Goal: Information Seeking & Learning: Learn about a topic

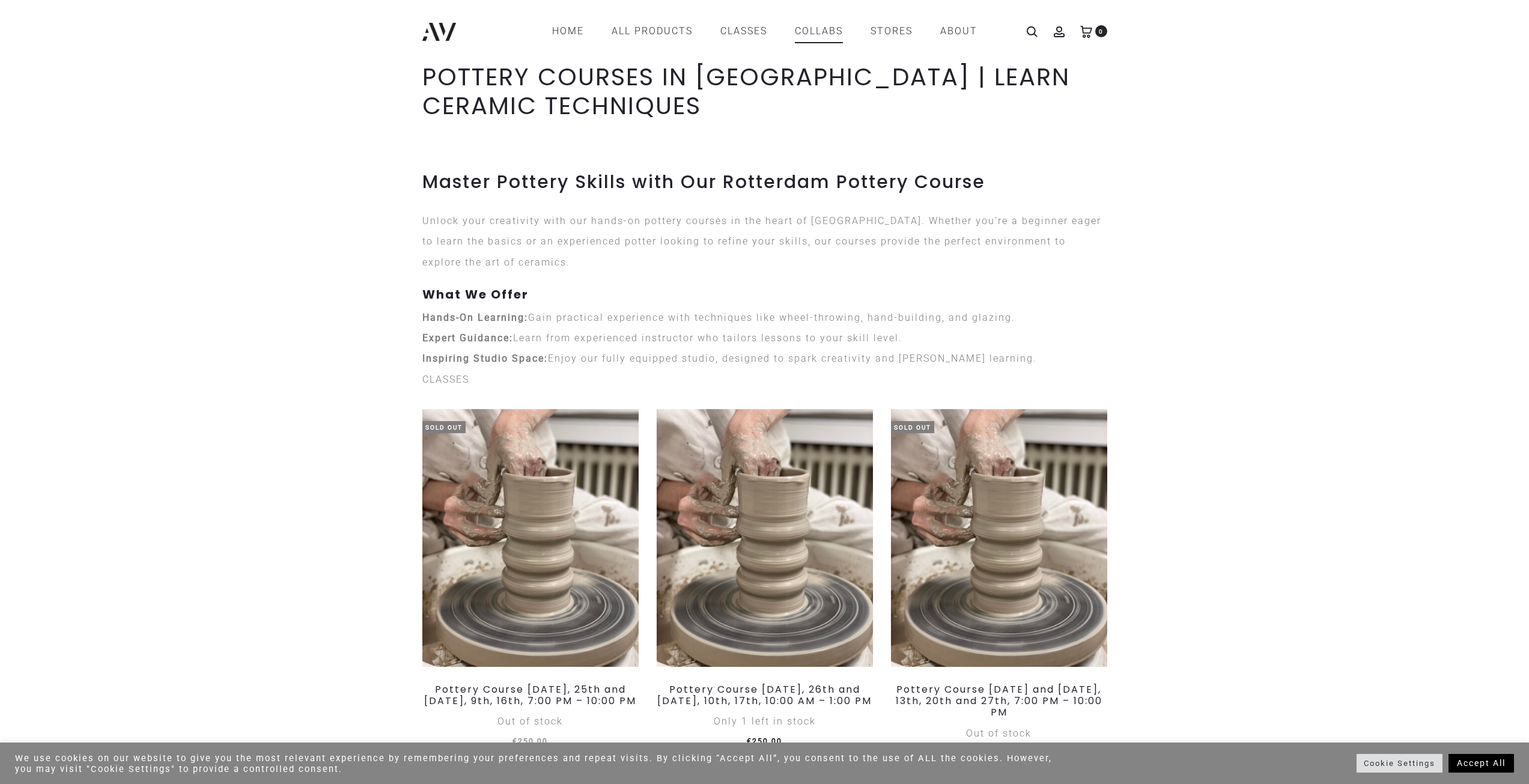
click at [826, 38] on link "COLLABS" at bounding box center [819, 31] width 48 height 20
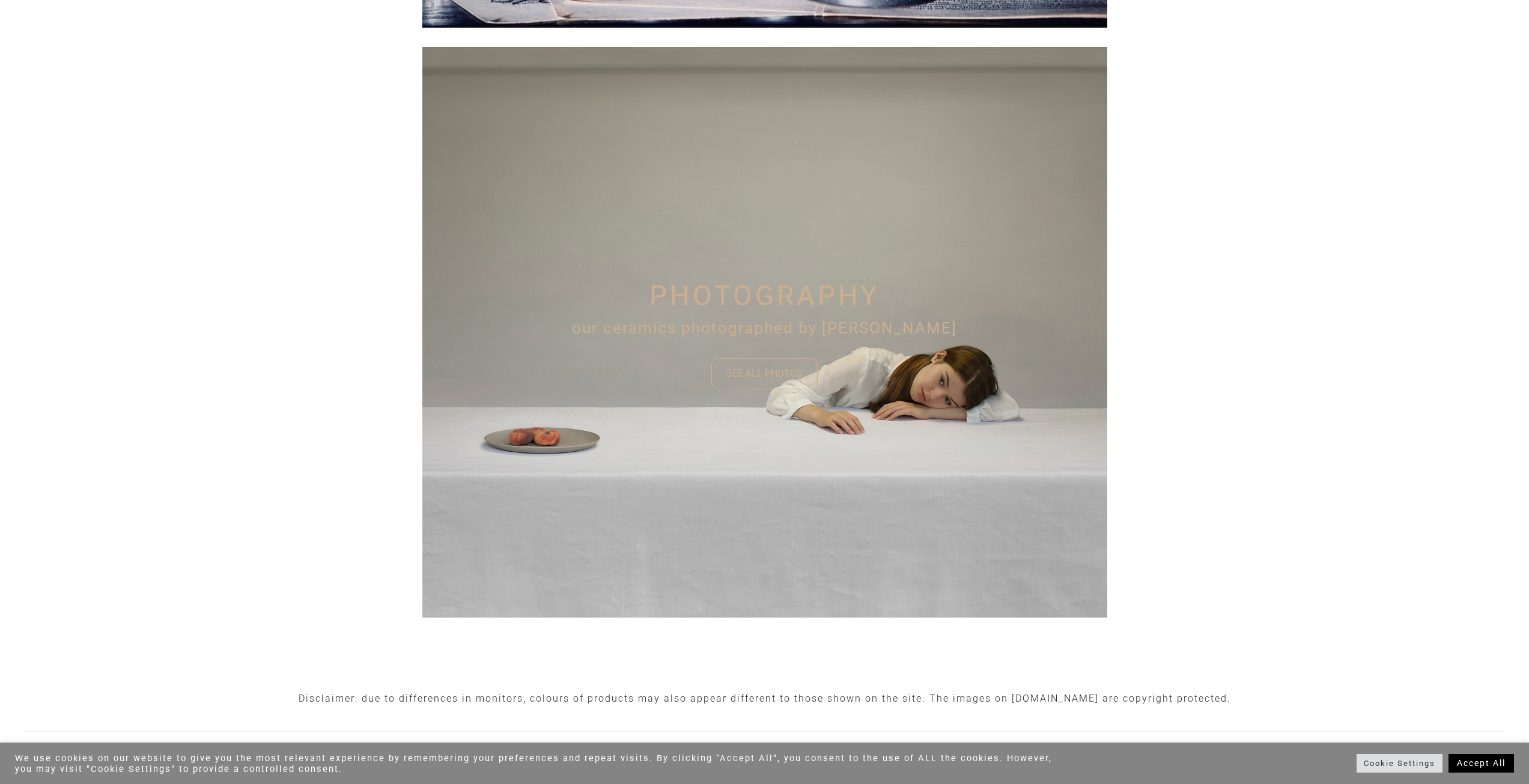
scroll to position [673, 0]
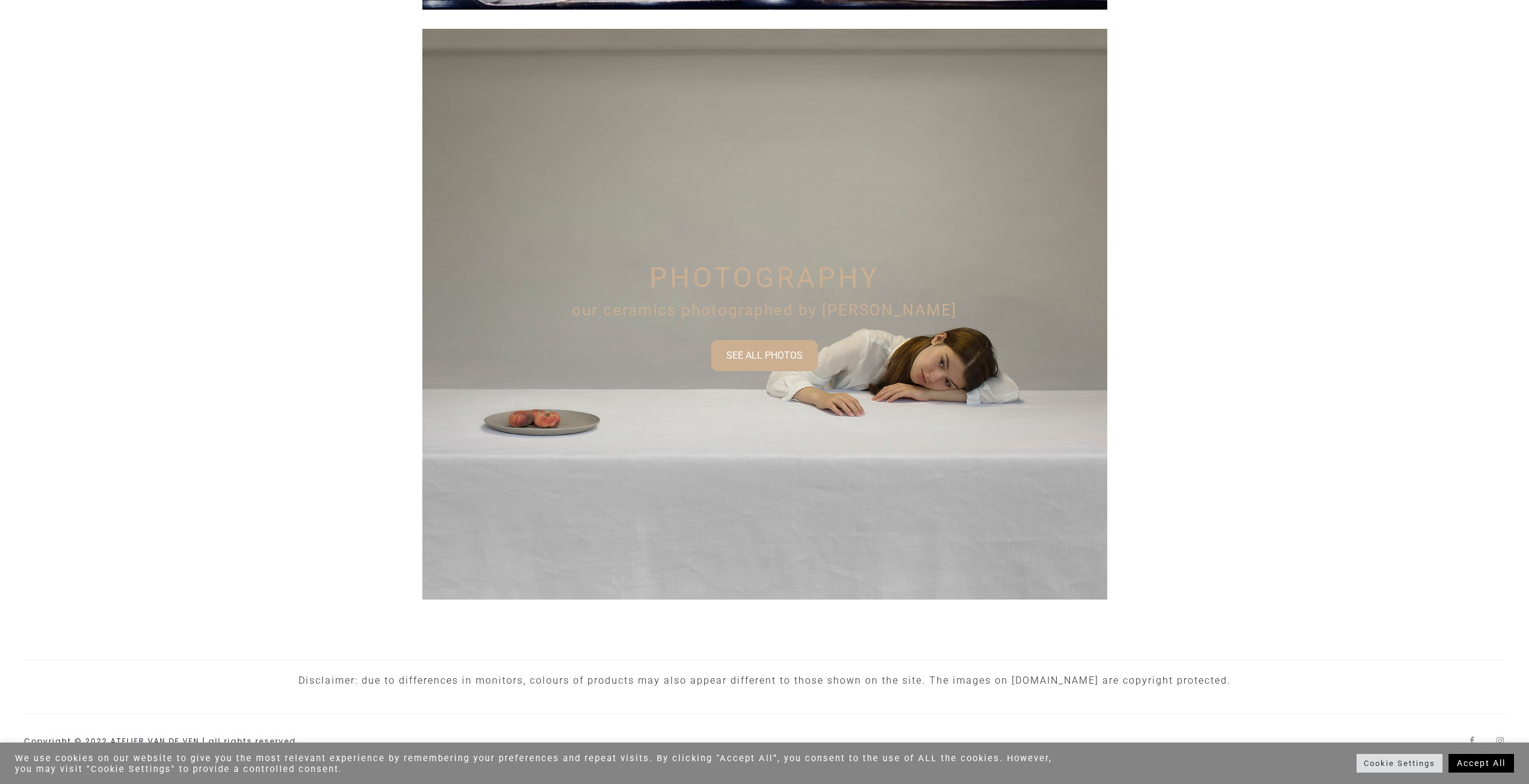
click at [805, 364] on link "SEE ALL PHOTOS" at bounding box center [764, 355] width 106 height 31
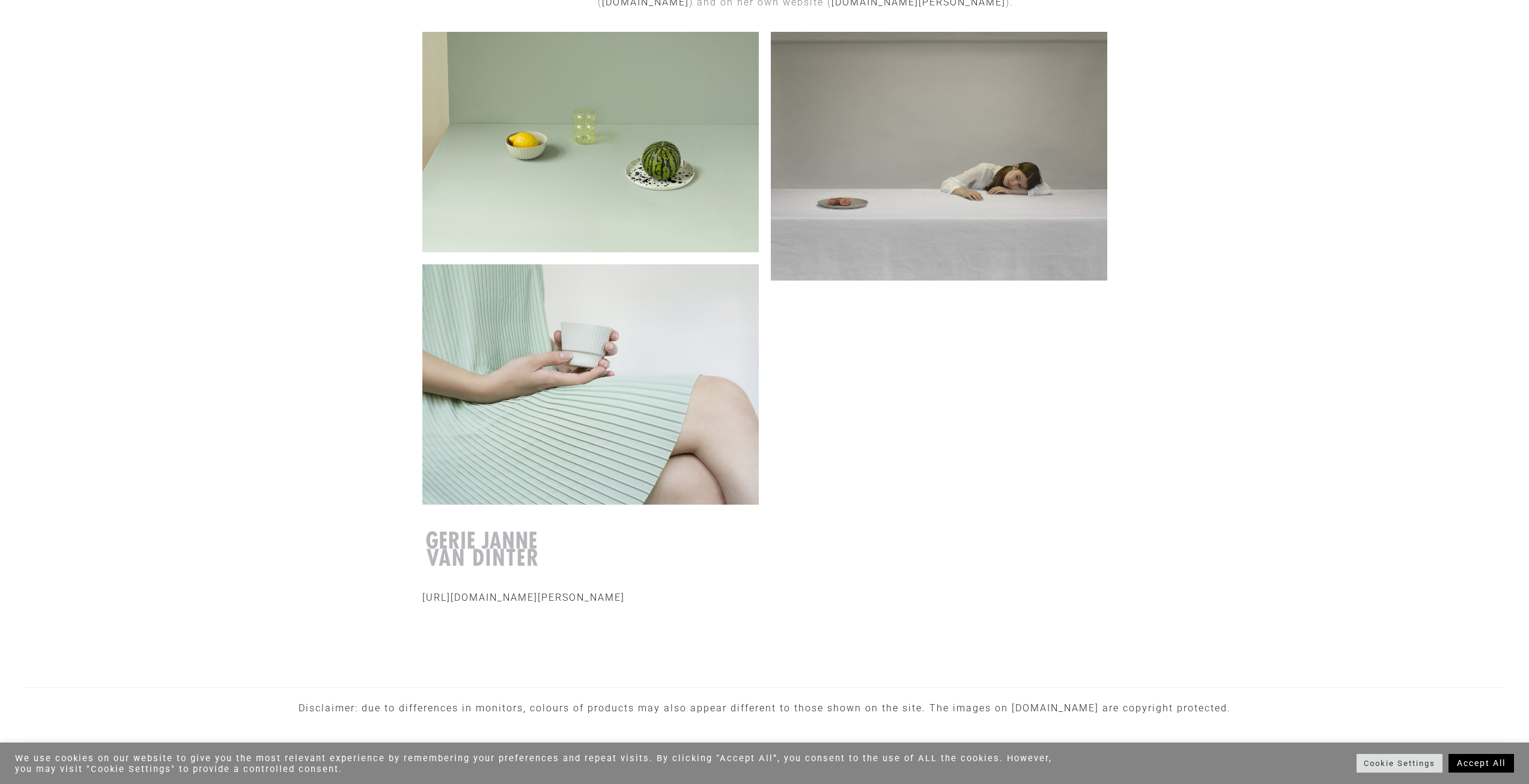
scroll to position [363, 0]
